Goal: Transaction & Acquisition: Book appointment/travel/reservation

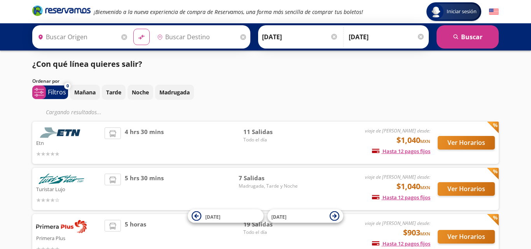
type input "Santiago de Querétaro, [GEOGRAPHIC_DATA]"
type input "[GEOGRAPHIC_DATA], [GEOGRAPHIC_DATA]"
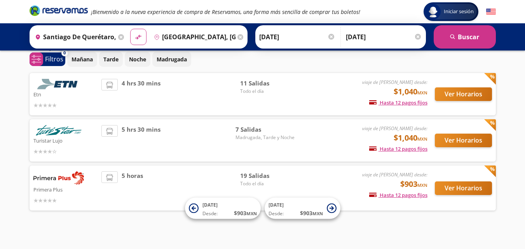
scroll to position [37, 0]
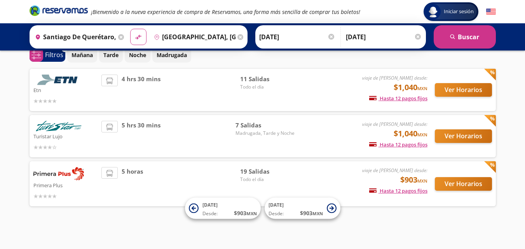
click at [48, 175] on img at bounding box center [58, 173] width 50 height 13
click at [44, 174] on img at bounding box center [58, 173] width 50 height 13
click at [87, 55] on p "Mañana" at bounding box center [81, 55] width 21 height 8
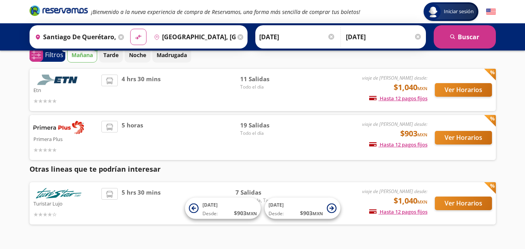
scroll to position [57, 0]
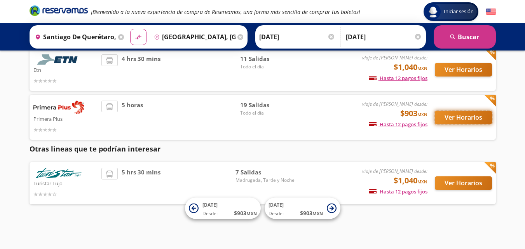
click at [465, 117] on button "Ver Horarios" at bounding box center [463, 118] width 57 height 14
